Goal: Transaction & Acquisition: Purchase product/service

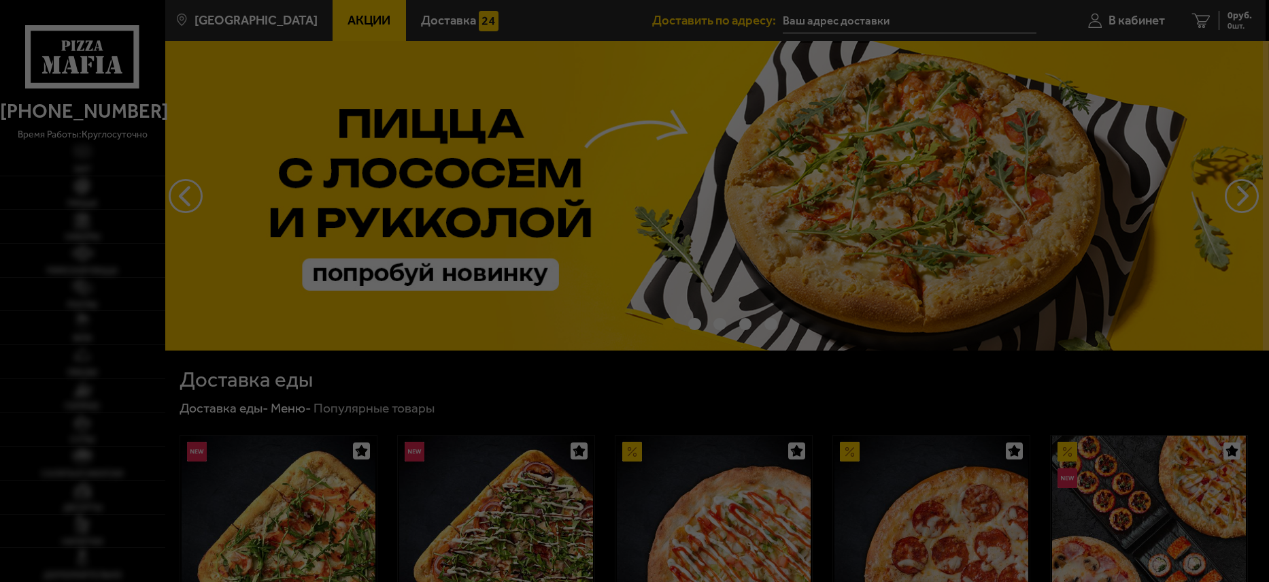
type input "[STREET_ADDRESS]"
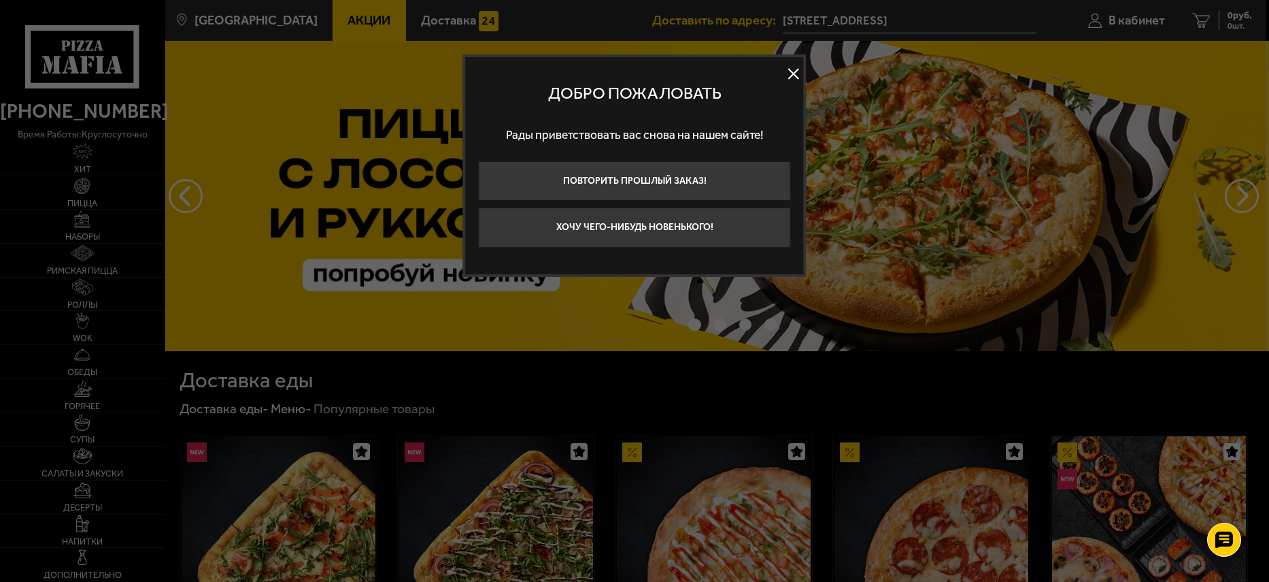
click at [792, 73] on button at bounding box center [794, 73] width 20 height 20
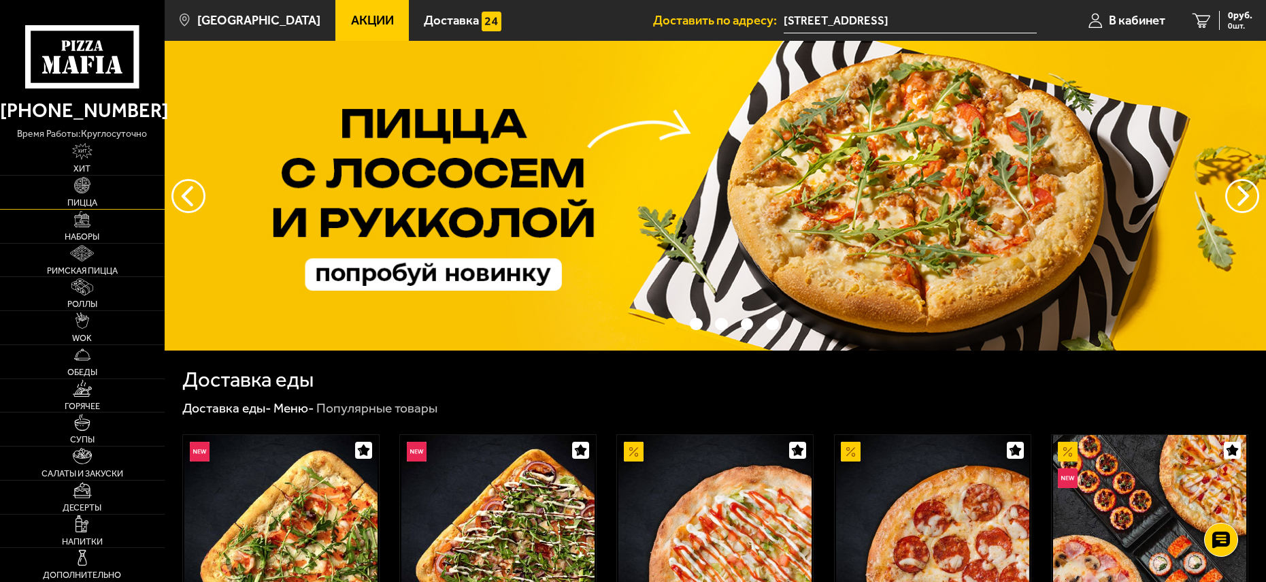
click at [80, 190] on img at bounding box center [82, 185] width 16 height 16
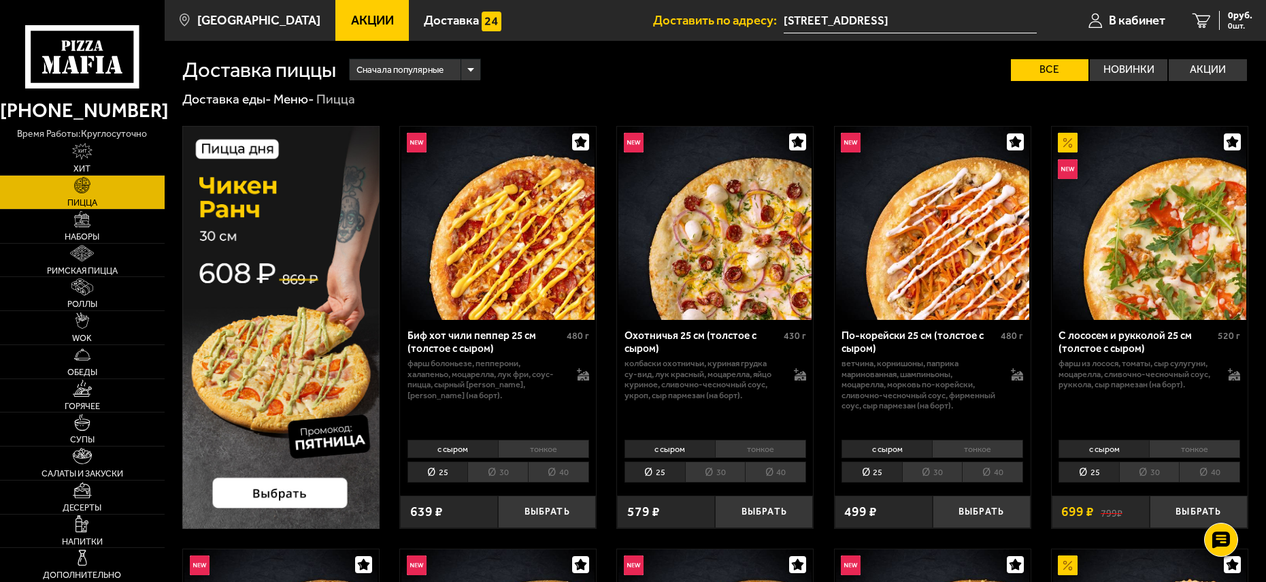
click at [457, 333] on div "Биф хот чили пеппер 25 см (толстое с сыром)" at bounding box center [486, 341] width 156 height 25
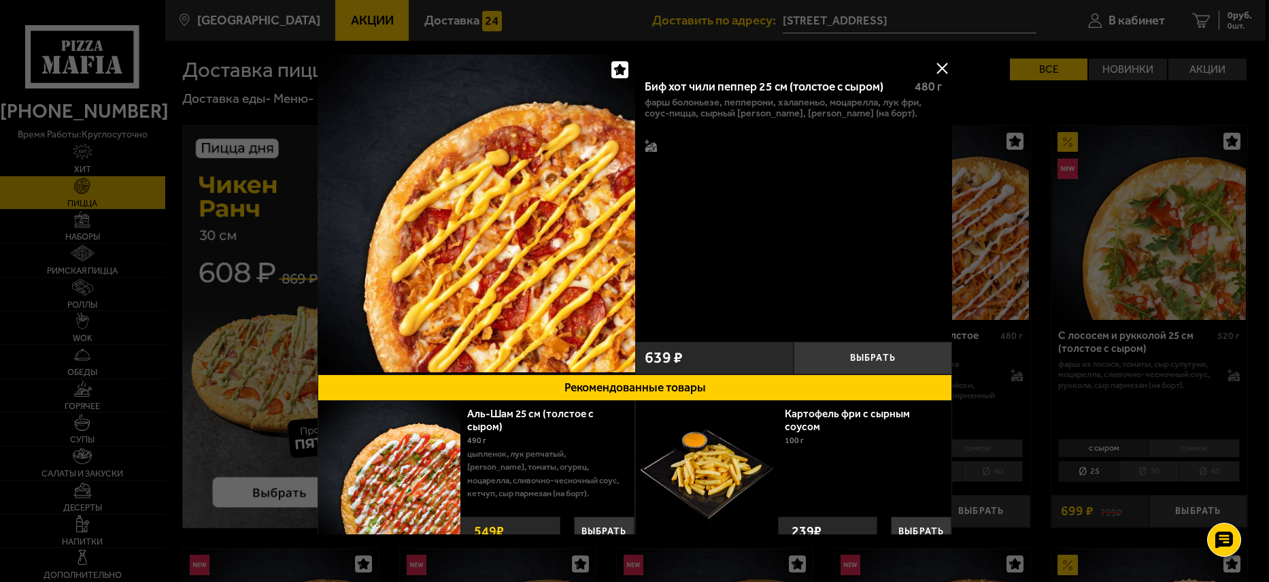
click at [937, 69] on button at bounding box center [942, 68] width 20 height 20
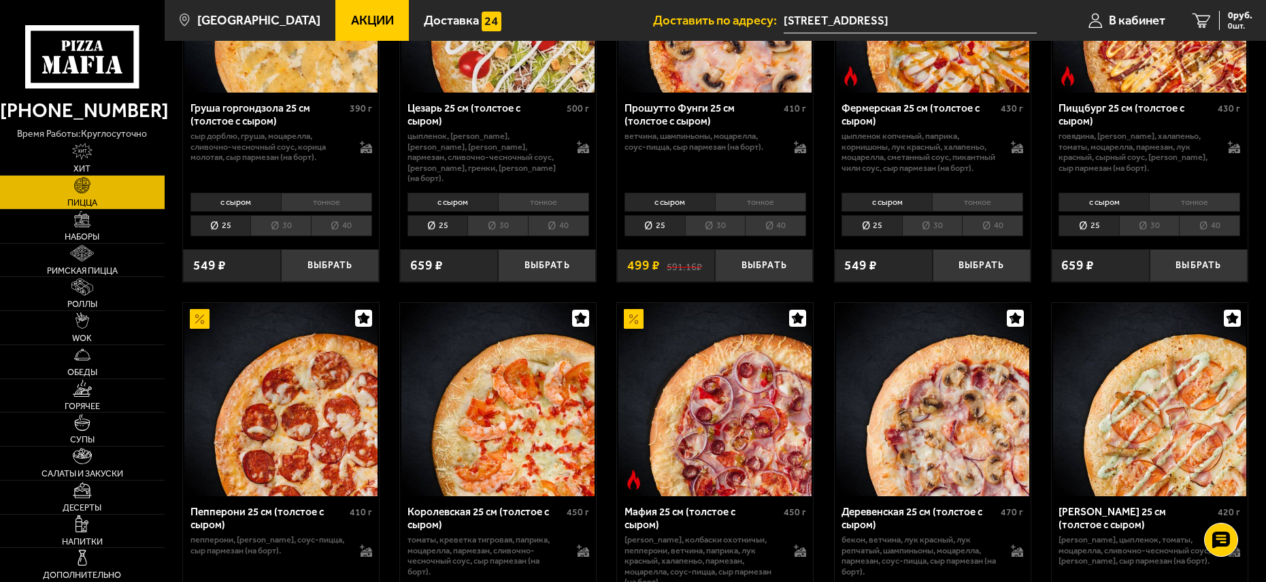
scroll to position [1338, 0]
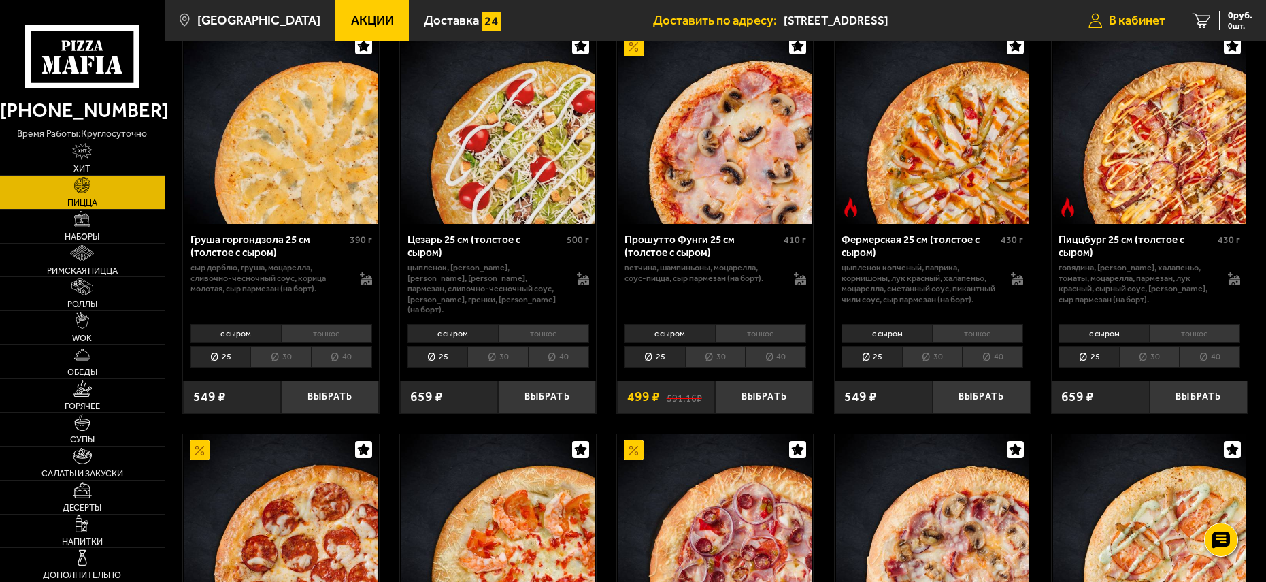
click at [1130, 19] on span "В кабинет" at bounding box center [1137, 20] width 56 height 13
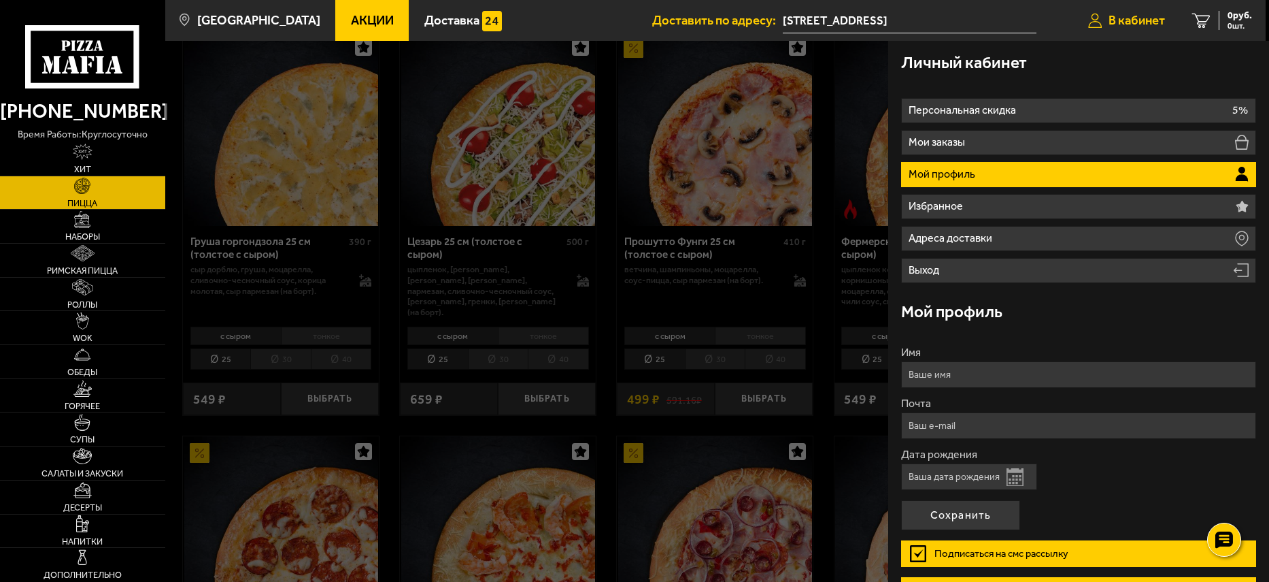
click at [1141, 17] on span "В кабинет" at bounding box center [1137, 20] width 56 height 13
click at [1114, 48] on div "Личный кабинет" at bounding box center [1078, 63] width 354 height 44
click at [1114, 17] on span "В кабинет" at bounding box center [1137, 20] width 56 height 13
click at [1098, 18] on icon at bounding box center [1096, 20] width 14 height 15
click at [1094, 20] on icon at bounding box center [1096, 20] width 14 height 15
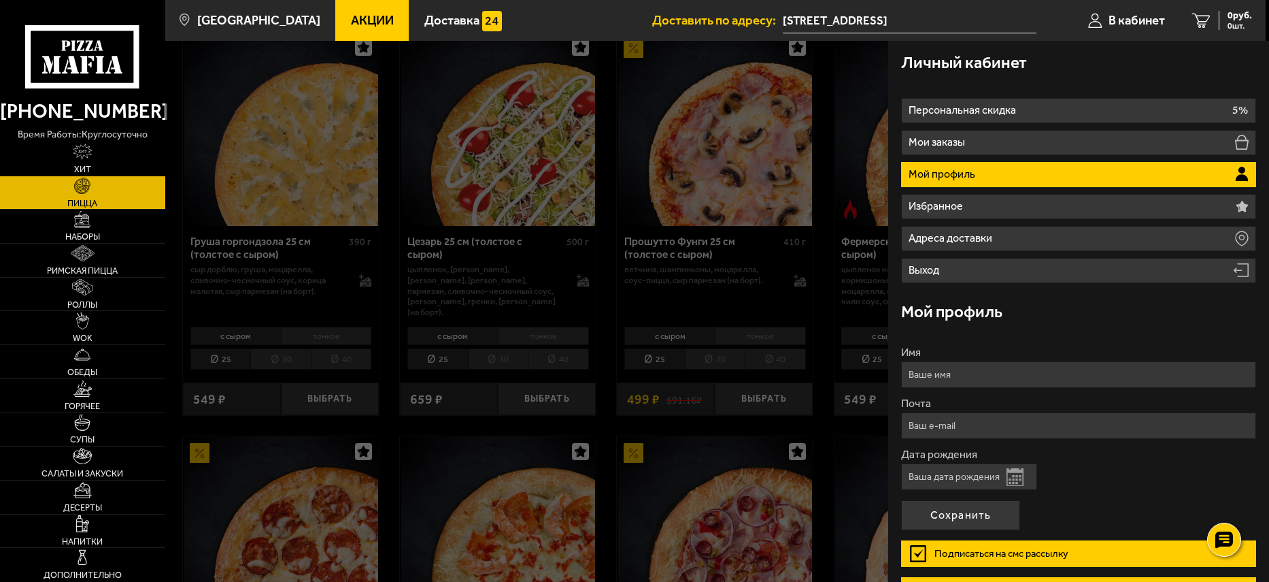
click at [997, 18] on input "[STREET_ADDRESS]" at bounding box center [910, 20] width 254 height 25
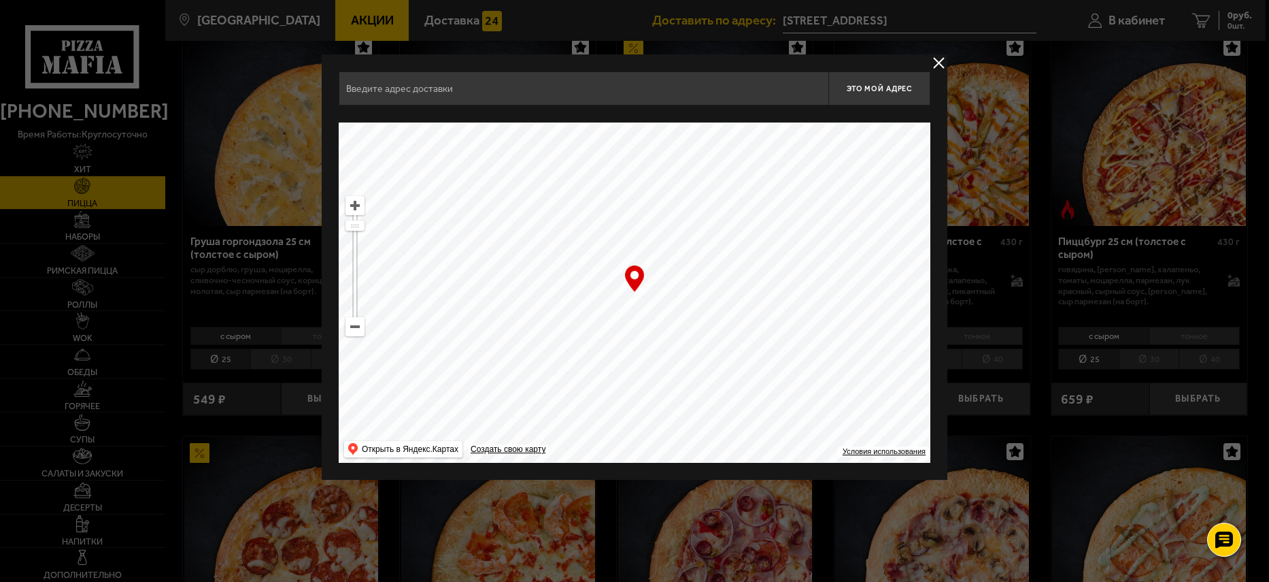
type input "[STREET_ADDRESS]"
click at [938, 61] on button "delivery type" at bounding box center [939, 62] width 17 height 17
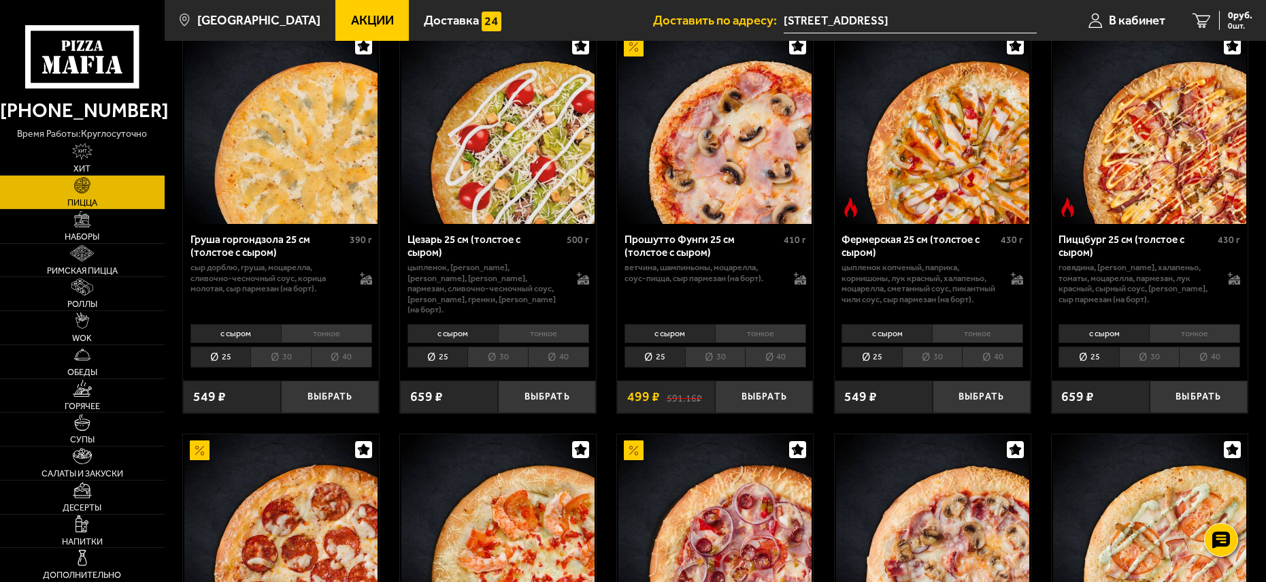
click at [710, 363] on li "30" at bounding box center [715, 356] width 61 height 21
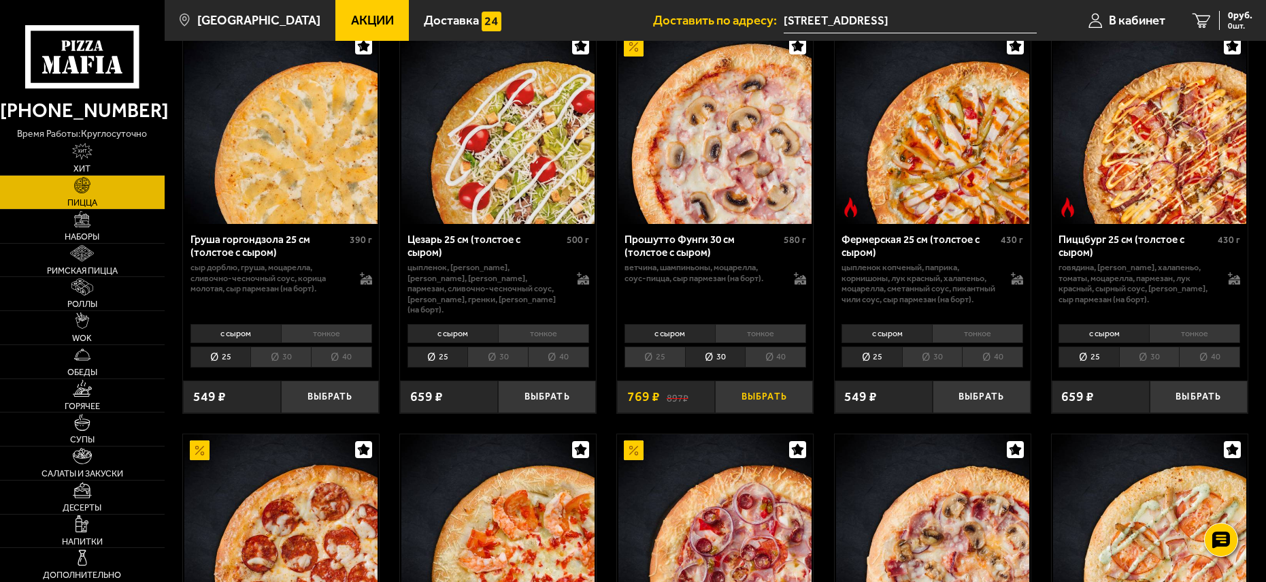
click at [759, 397] on button "Выбрать" at bounding box center [764, 396] width 98 height 32
click at [655, 249] on div "Прошутто Фунги 30 см (толстое с сыром)" at bounding box center [703, 245] width 156 height 25
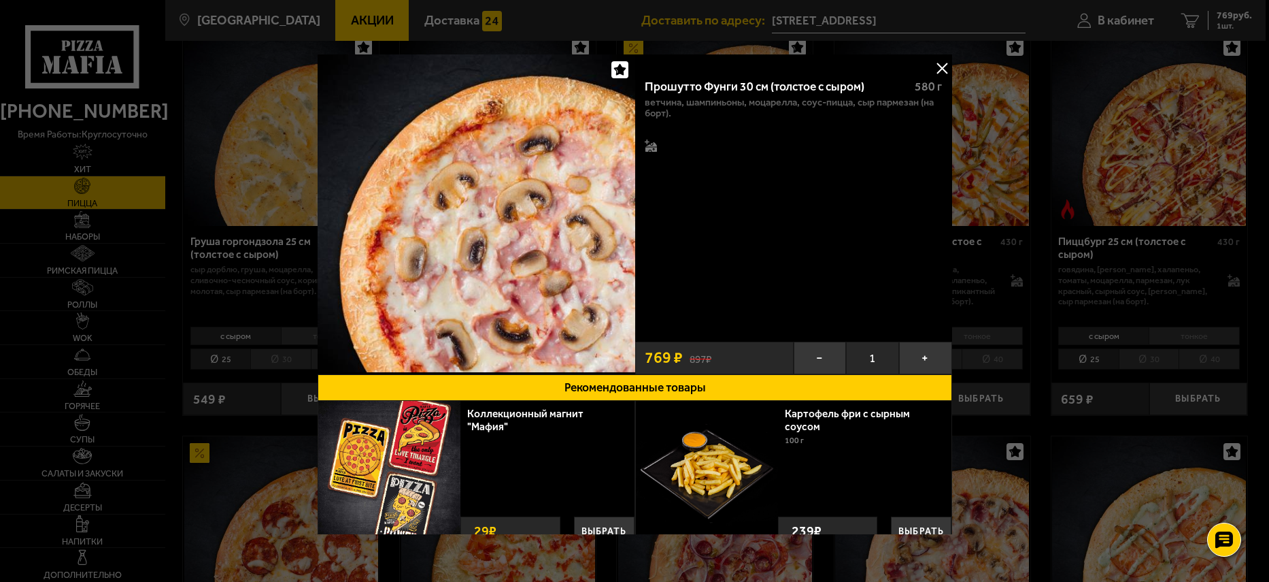
click at [936, 66] on button at bounding box center [942, 68] width 20 height 20
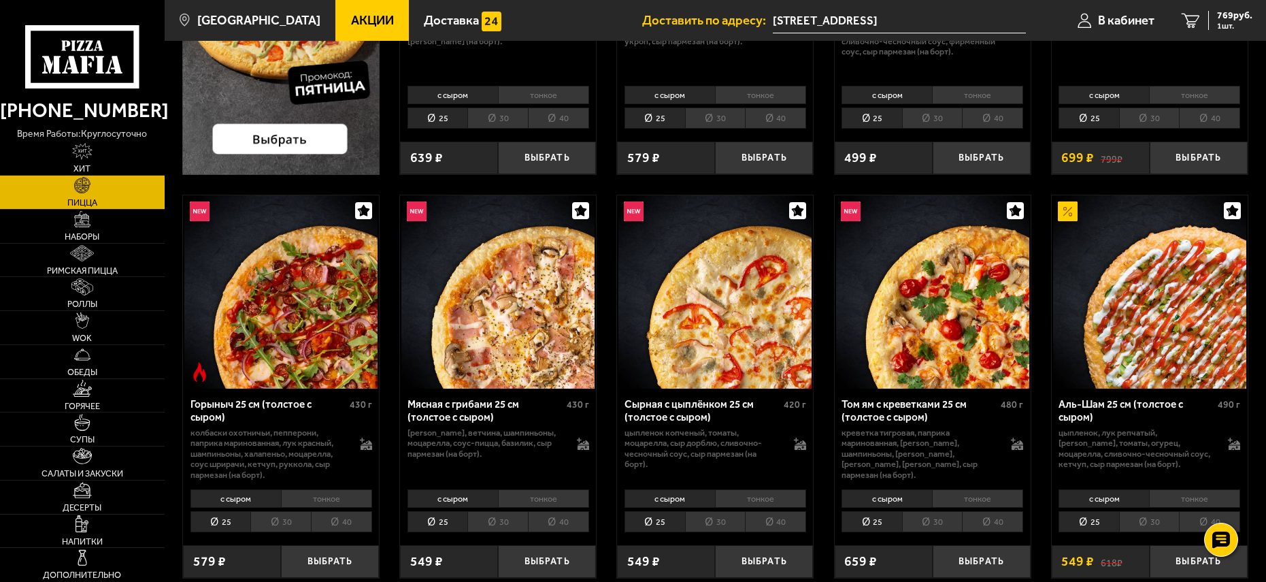
scroll to position [386, 0]
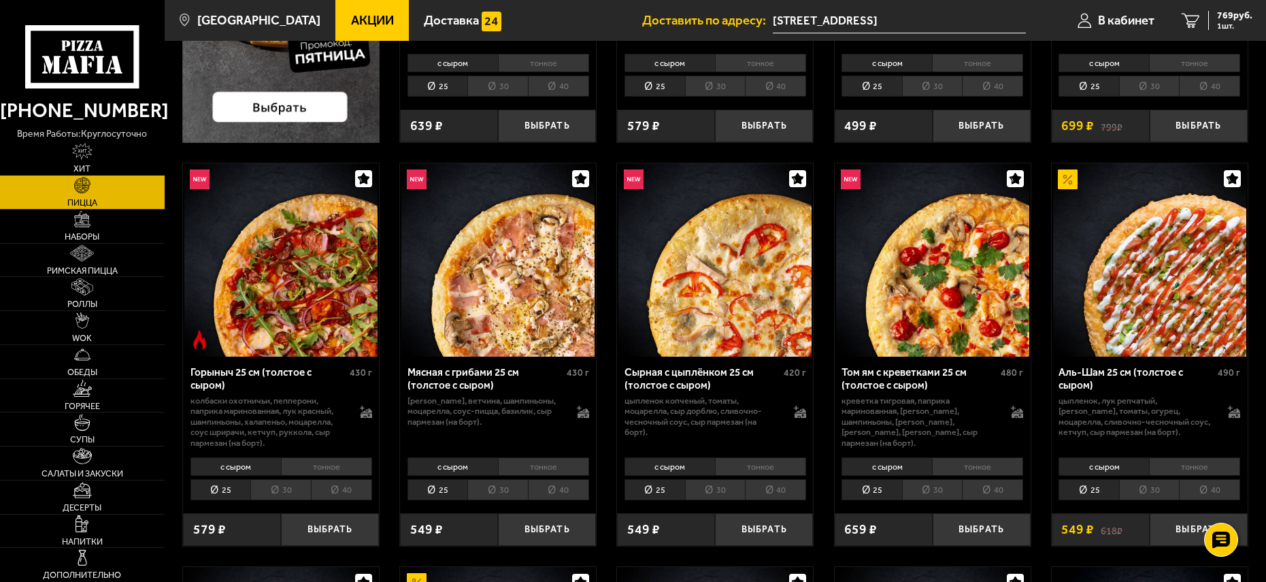
click at [499, 497] on li "30" at bounding box center [497, 489] width 61 height 21
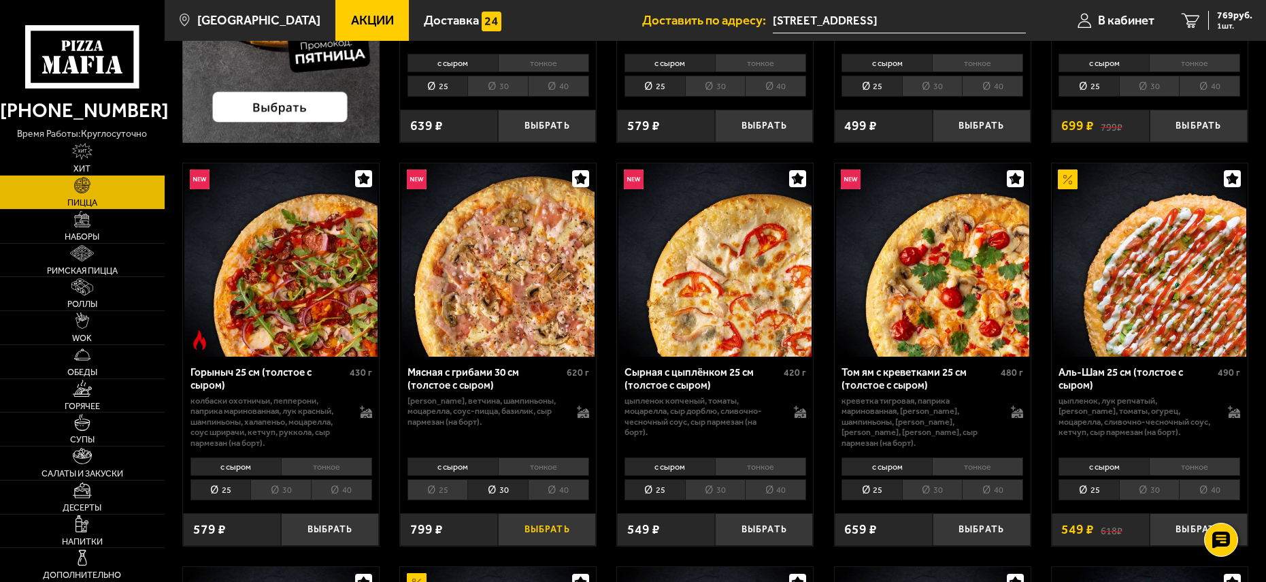
drag, startPoint x: 539, startPoint y: 534, endPoint x: 531, endPoint y: 520, distance: 15.5
click at [539, 533] on button "Выбрать" at bounding box center [547, 529] width 98 height 32
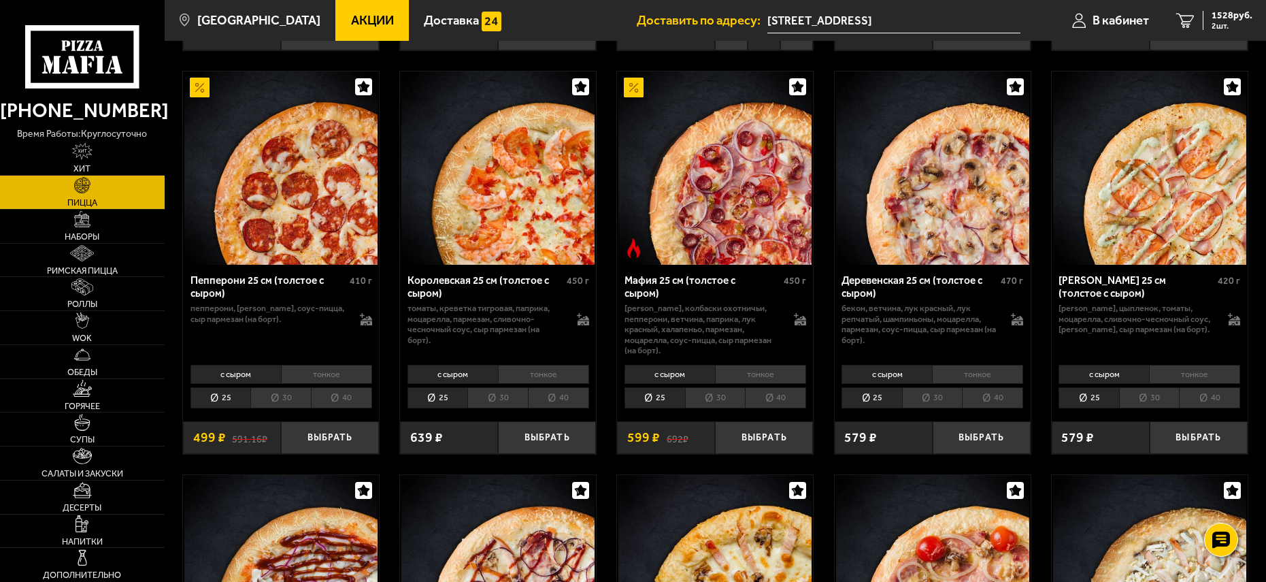
scroll to position [1769, 0]
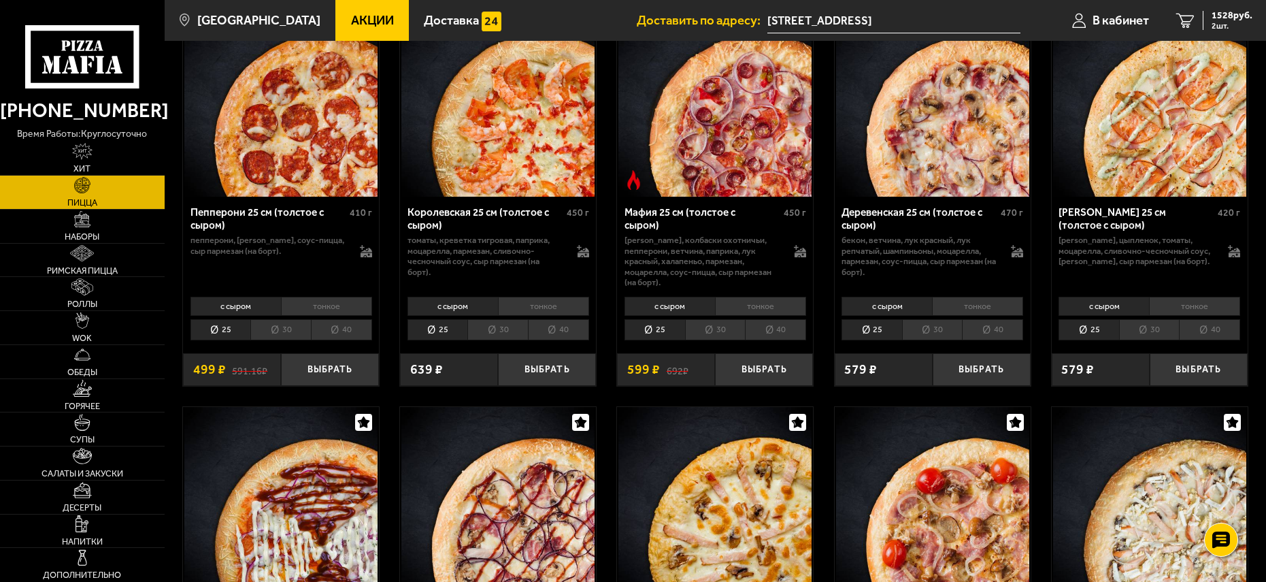
click at [702, 322] on li "30" at bounding box center [715, 329] width 61 height 21
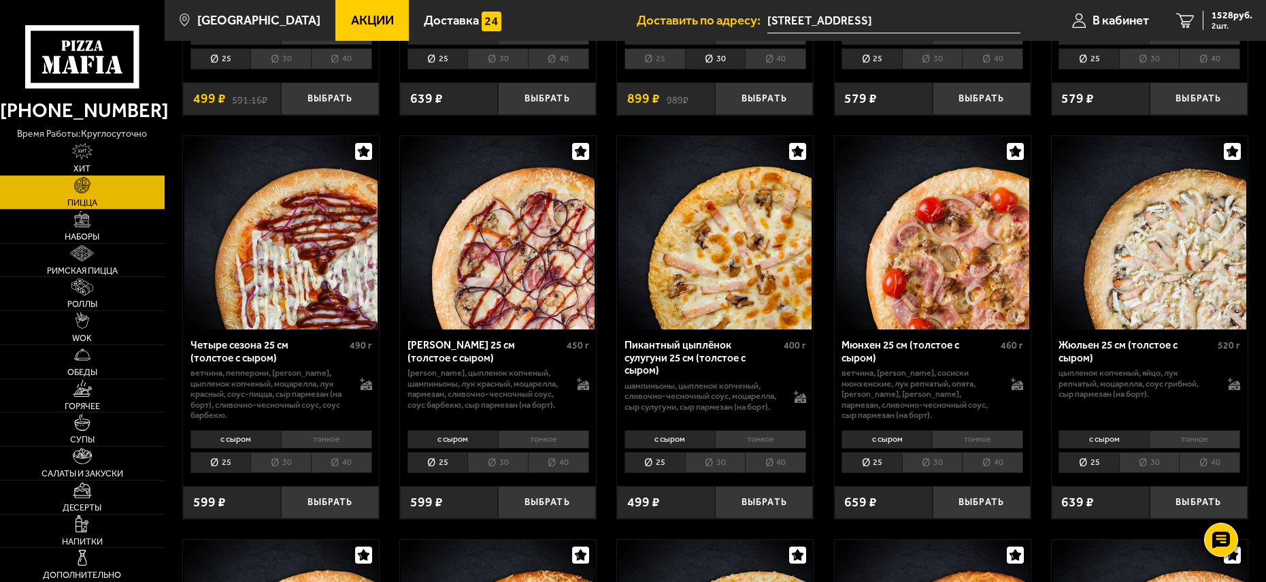
scroll to position [2041, 0]
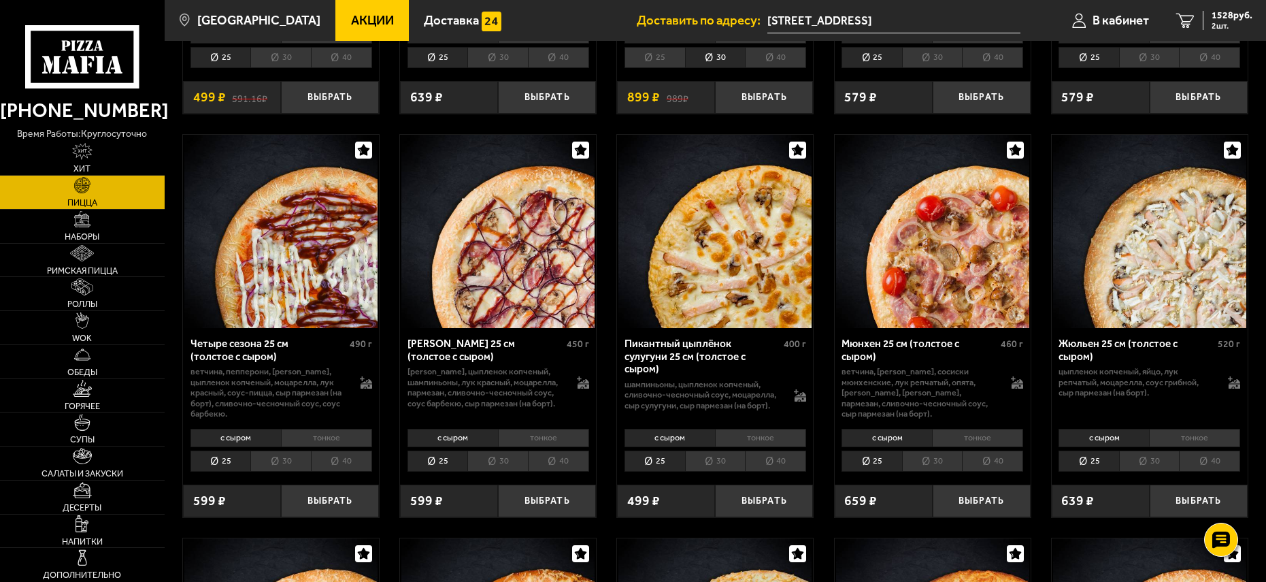
click at [946, 456] on li "30" at bounding box center [932, 460] width 61 height 21
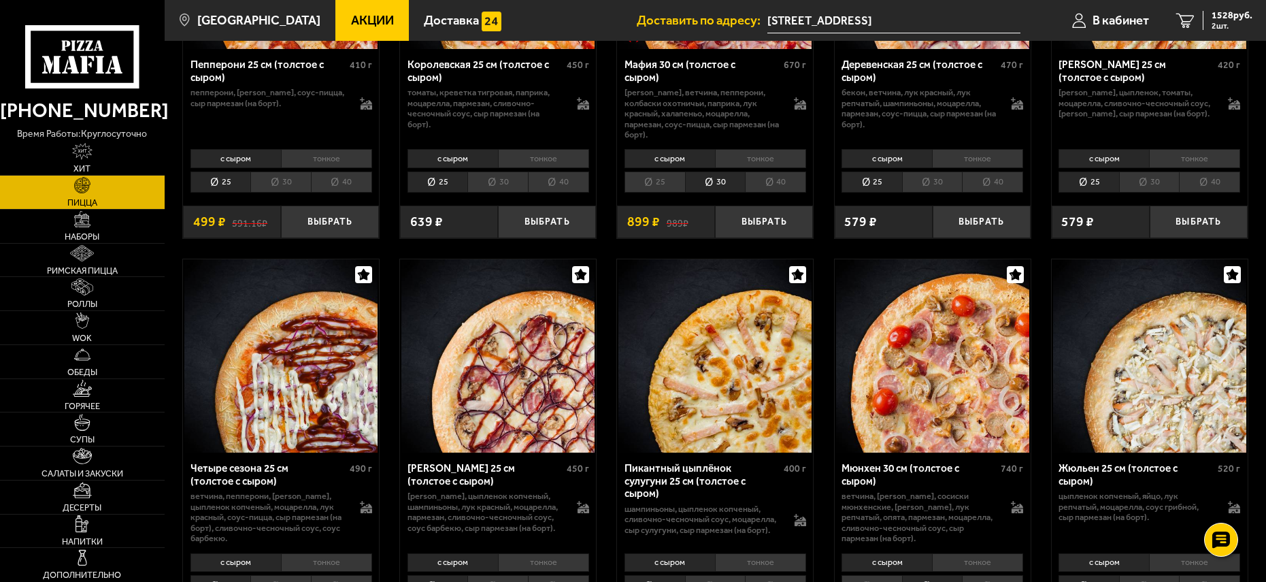
scroll to position [1905, 0]
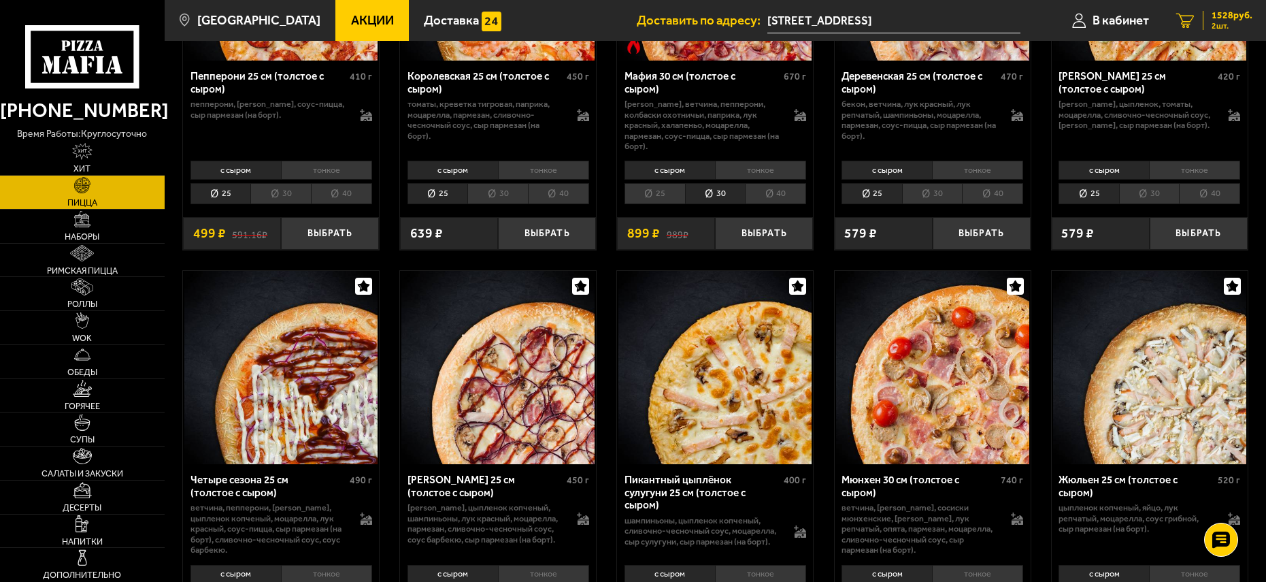
click at [1223, 22] on span "2 шт." at bounding box center [1232, 26] width 41 height 8
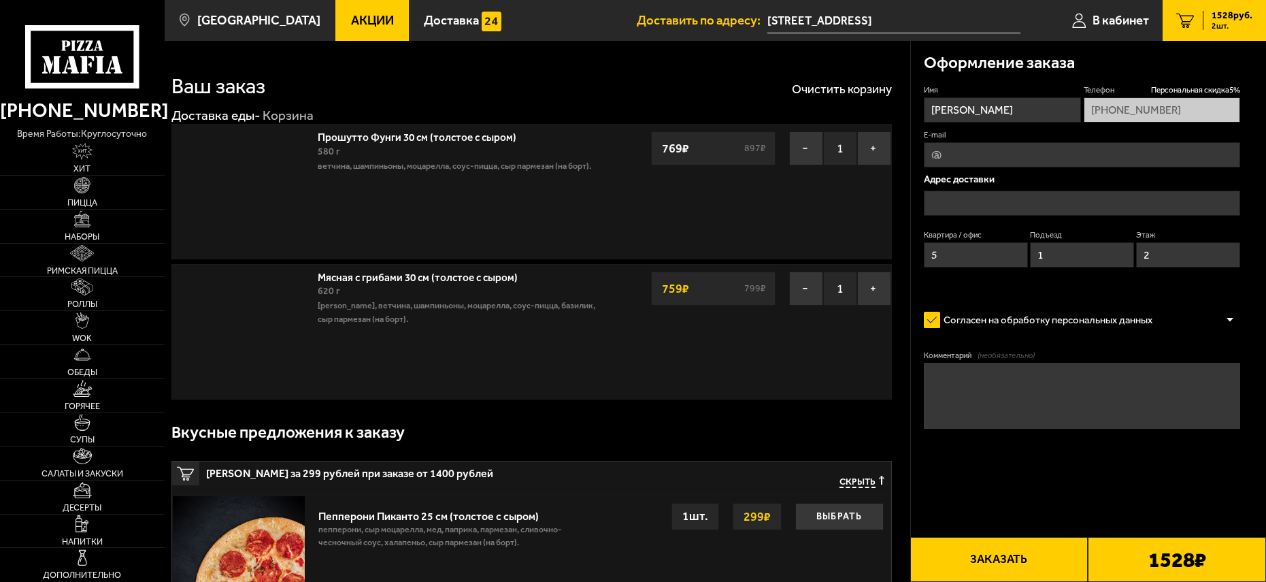
type input "[STREET_ADDRESS]"
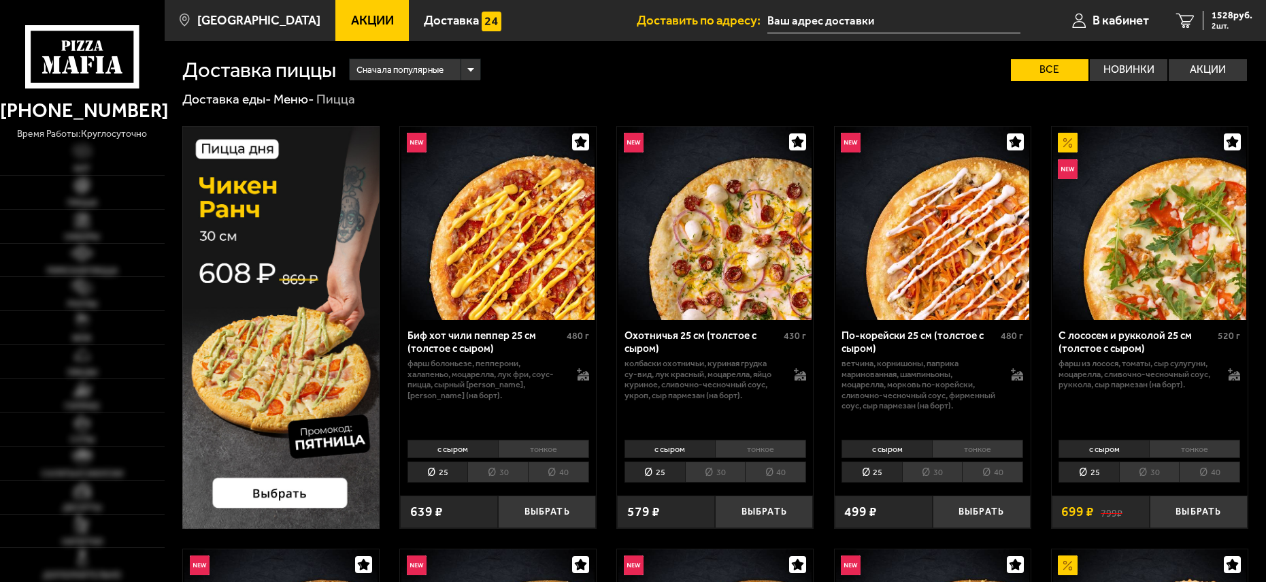
type input "[STREET_ADDRESS]"
